Goal: Answer question/provide support

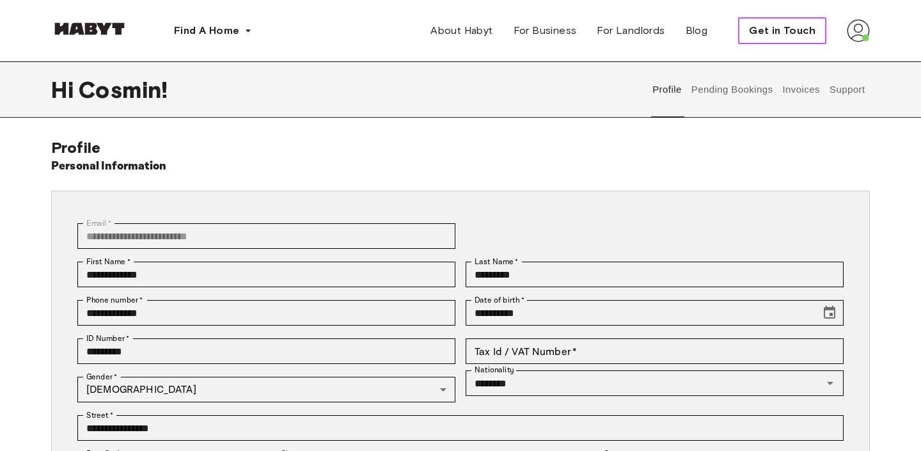
click at [785, 29] on span "Get in Touch" at bounding box center [782, 30] width 67 height 15
click at [836, 89] on button "Support" at bounding box center [847, 89] width 39 height 56
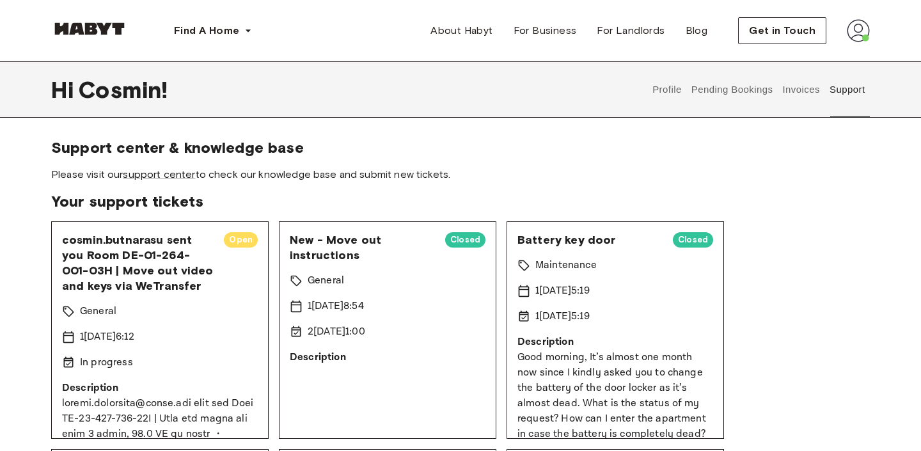
click at [195, 269] on span "cosmin.butnarasu sent you Room DE-01-264-001-03H | Move out video and keys via …" at bounding box center [138, 262] width 152 height 61
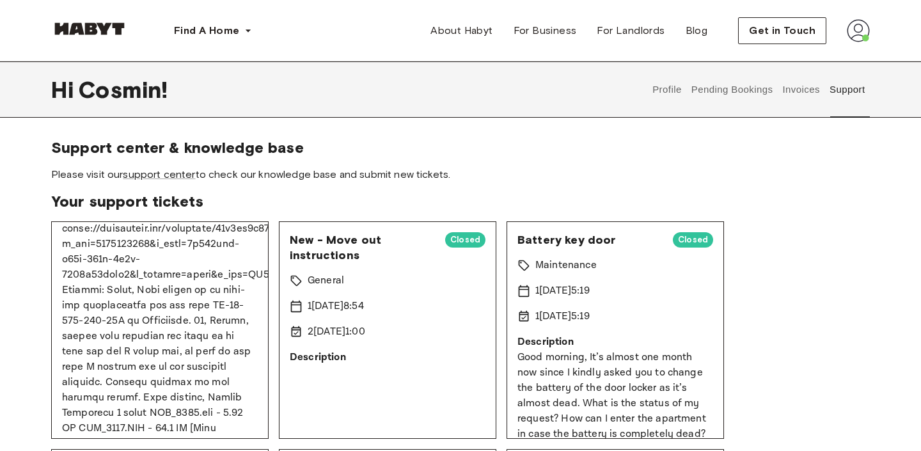
click at [127, 313] on p at bounding box center [160, 429] width 196 height 568
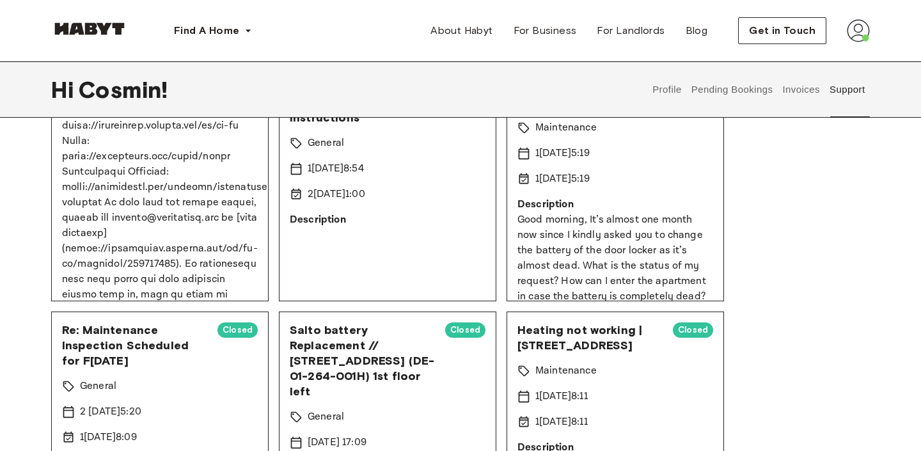
scroll to position [521, 0]
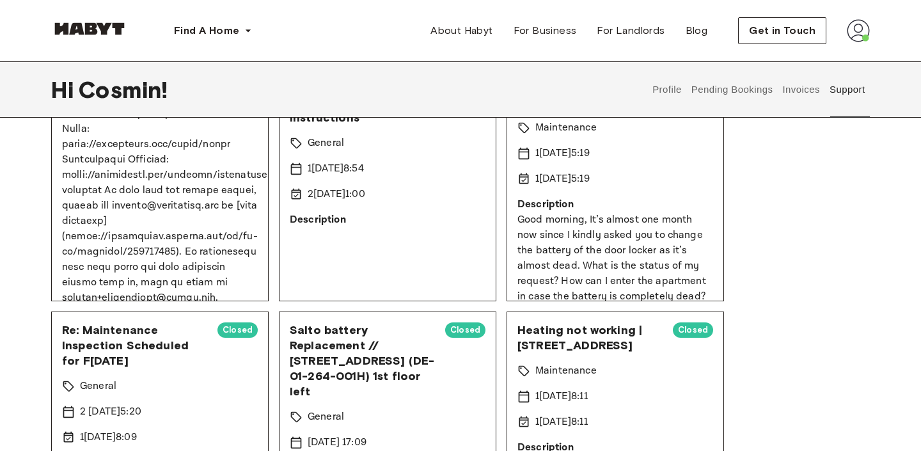
click at [105, 241] on p at bounding box center [160, 22] width 196 height 568
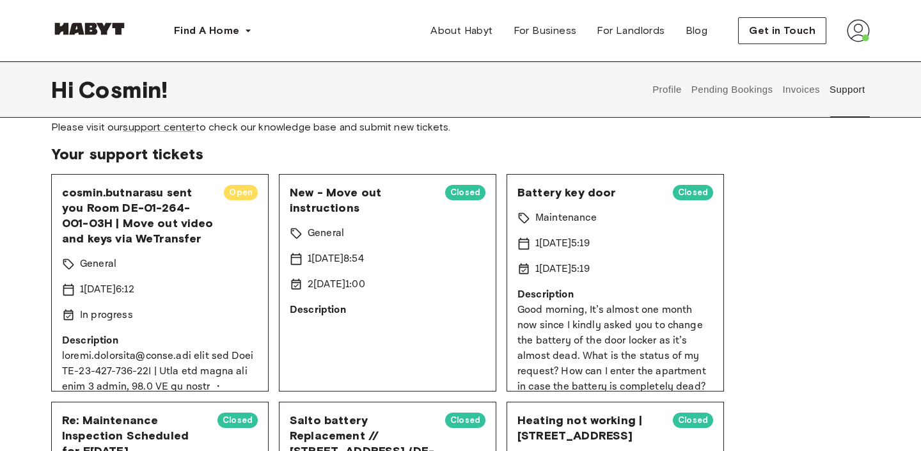
scroll to position [0, 0]
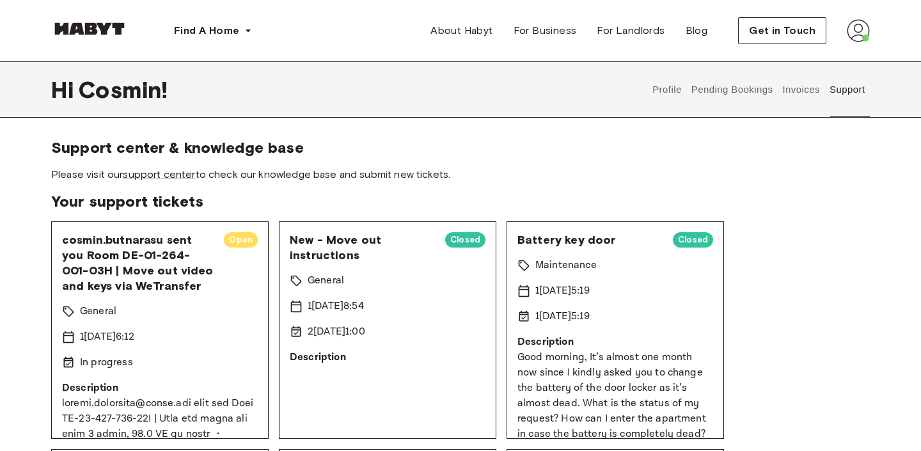
click at [685, 206] on span "Your support tickets" at bounding box center [460, 201] width 819 height 19
